Goal: Task Accomplishment & Management: Manage account settings

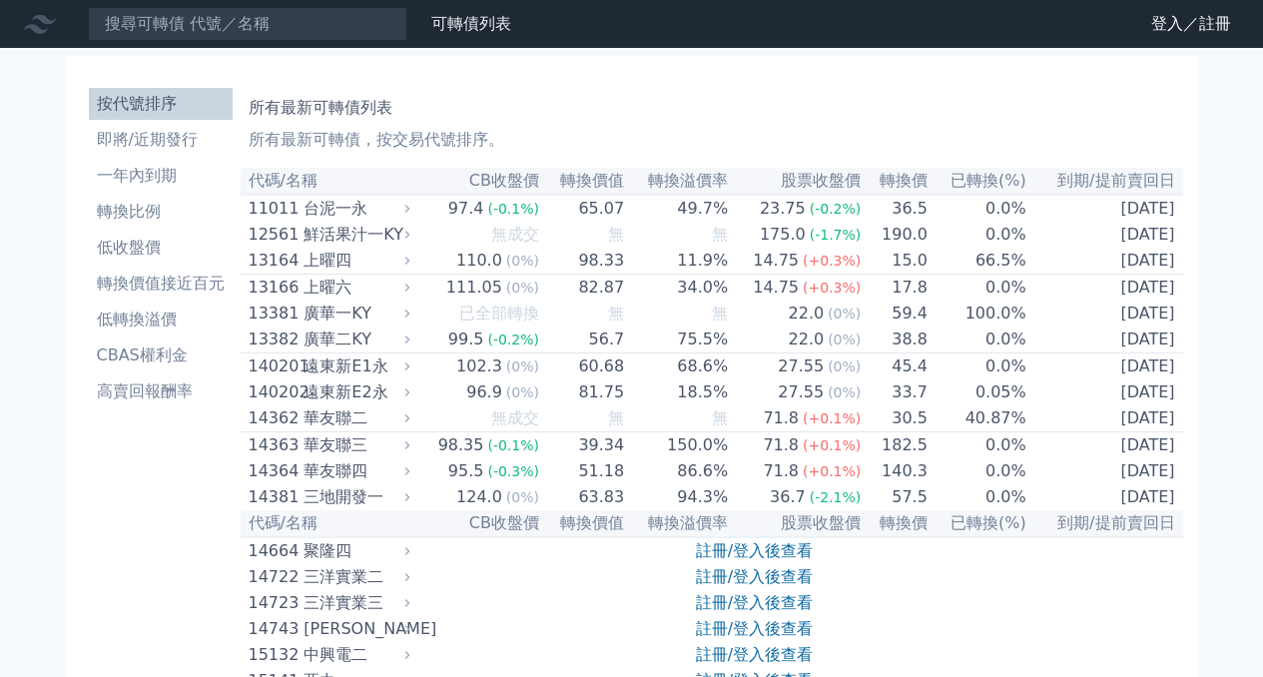
scroll to position [166, 0]
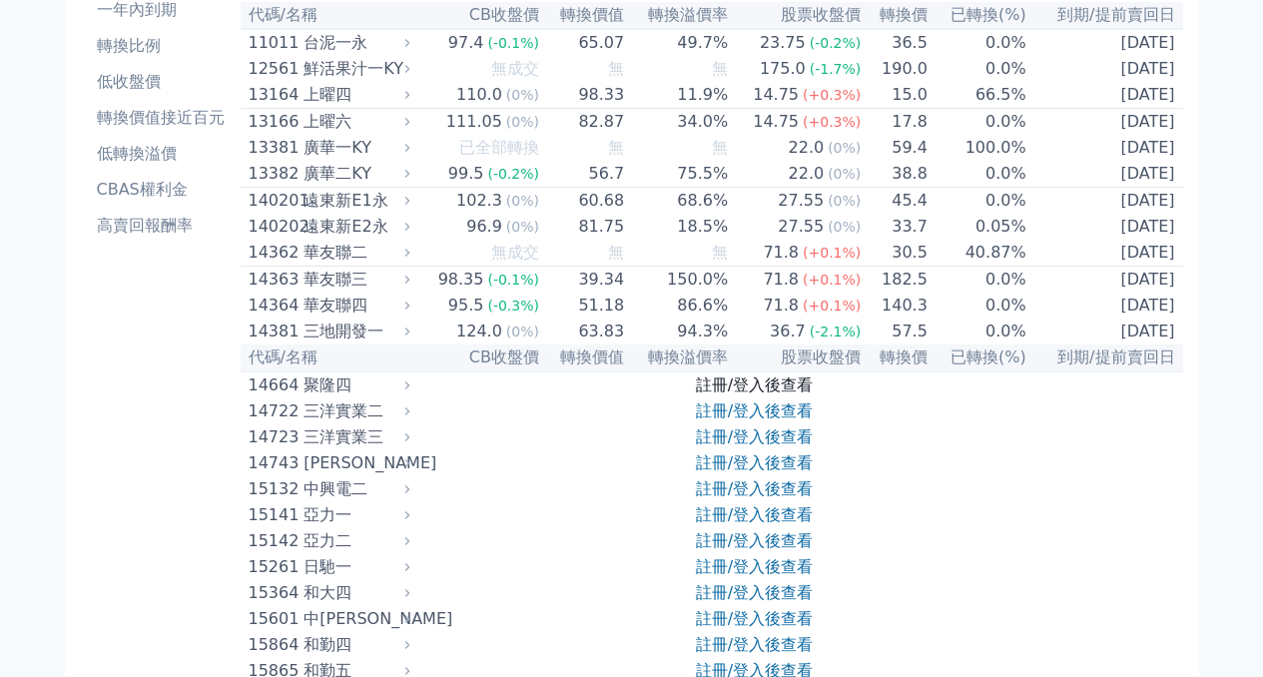
click at [755, 394] on link "註冊/登入後查看" at bounding box center [754, 384] width 117 height 19
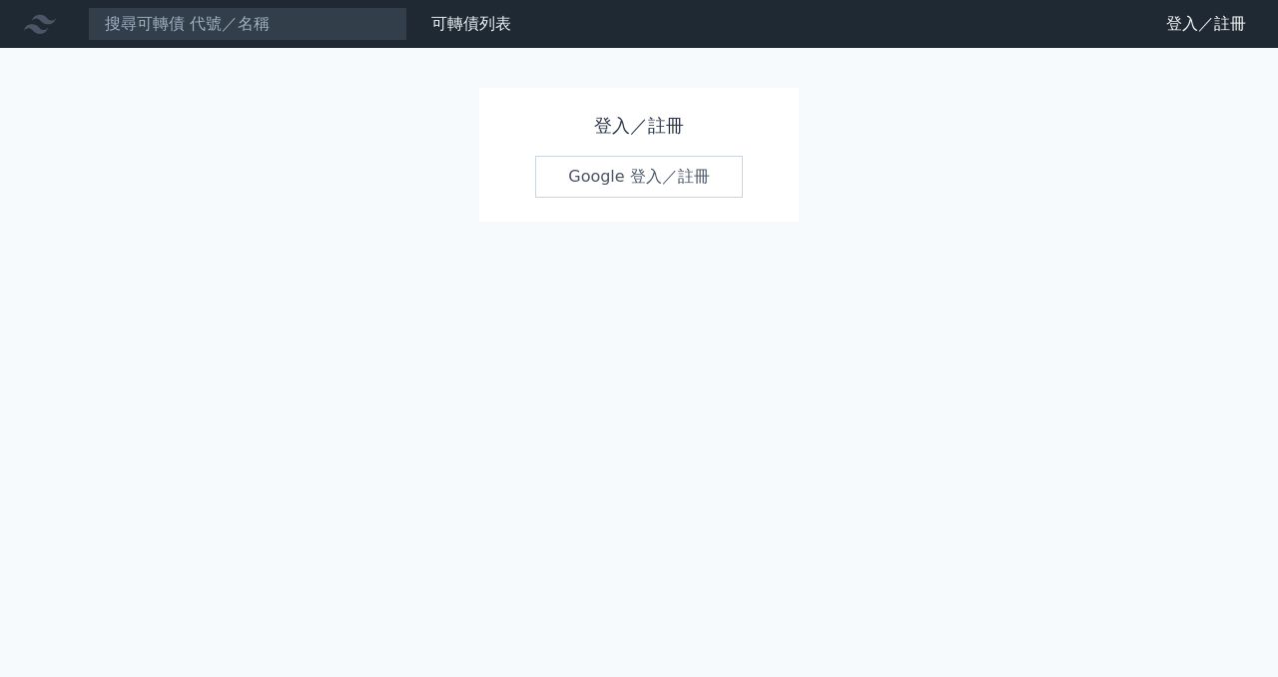
click at [682, 184] on link "Google 登入／註冊" at bounding box center [639, 177] width 208 height 42
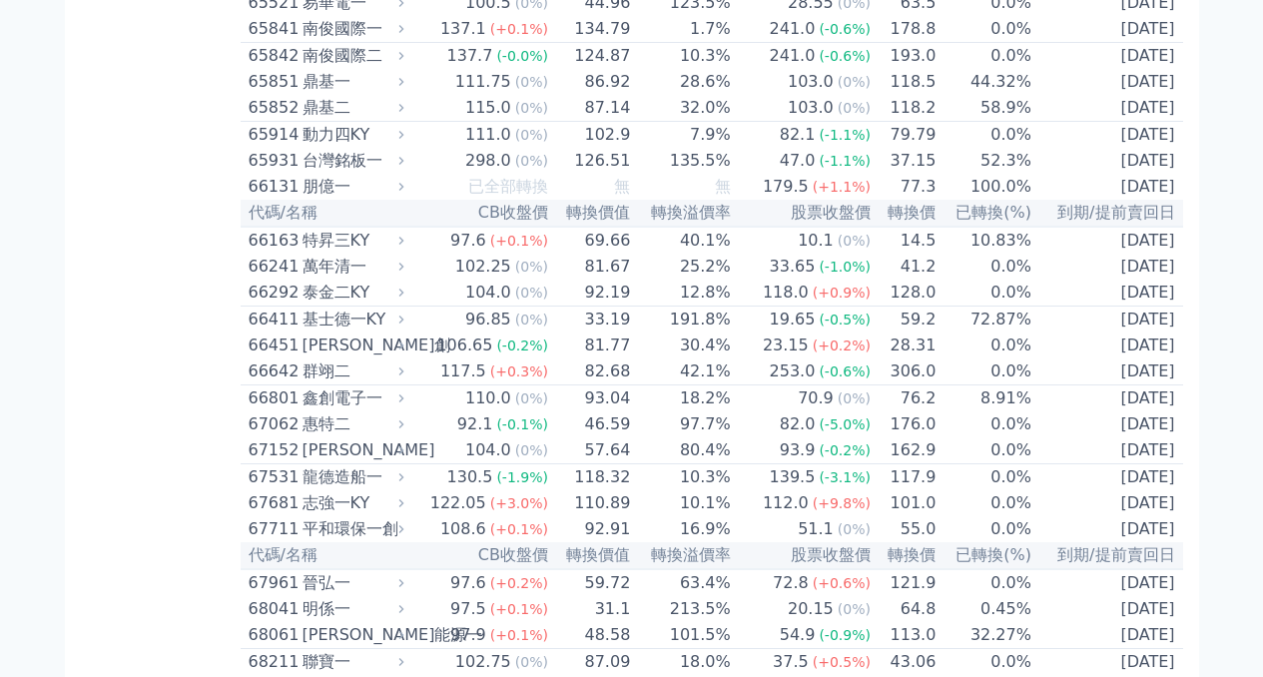
scroll to position [8879, 0]
